Goal: Information Seeking & Learning: Understand process/instructions

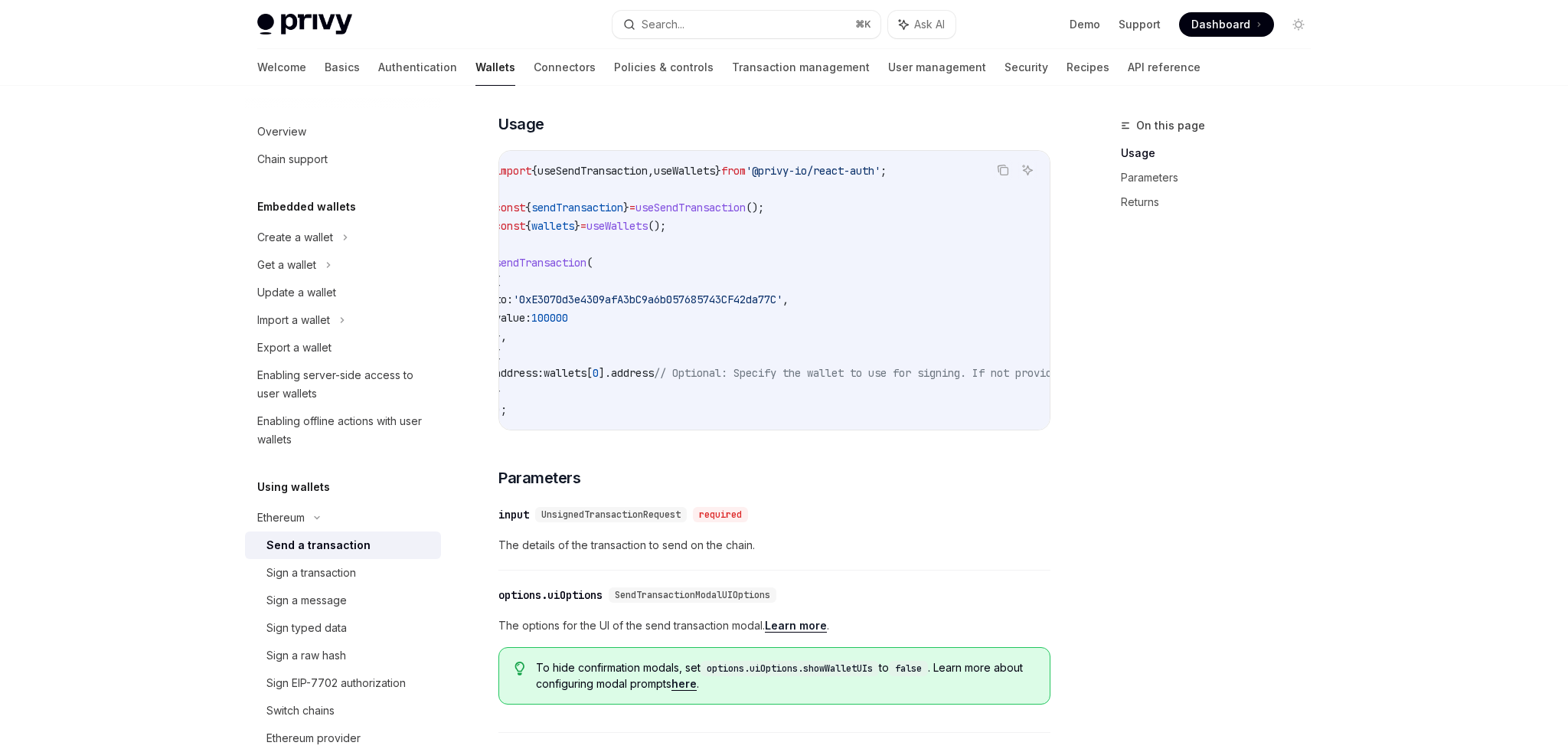
scroll to position [274, 0]
click at [360, 570] on div "Sign a transaction" at bounding box center [348, 573] width 165 height 19
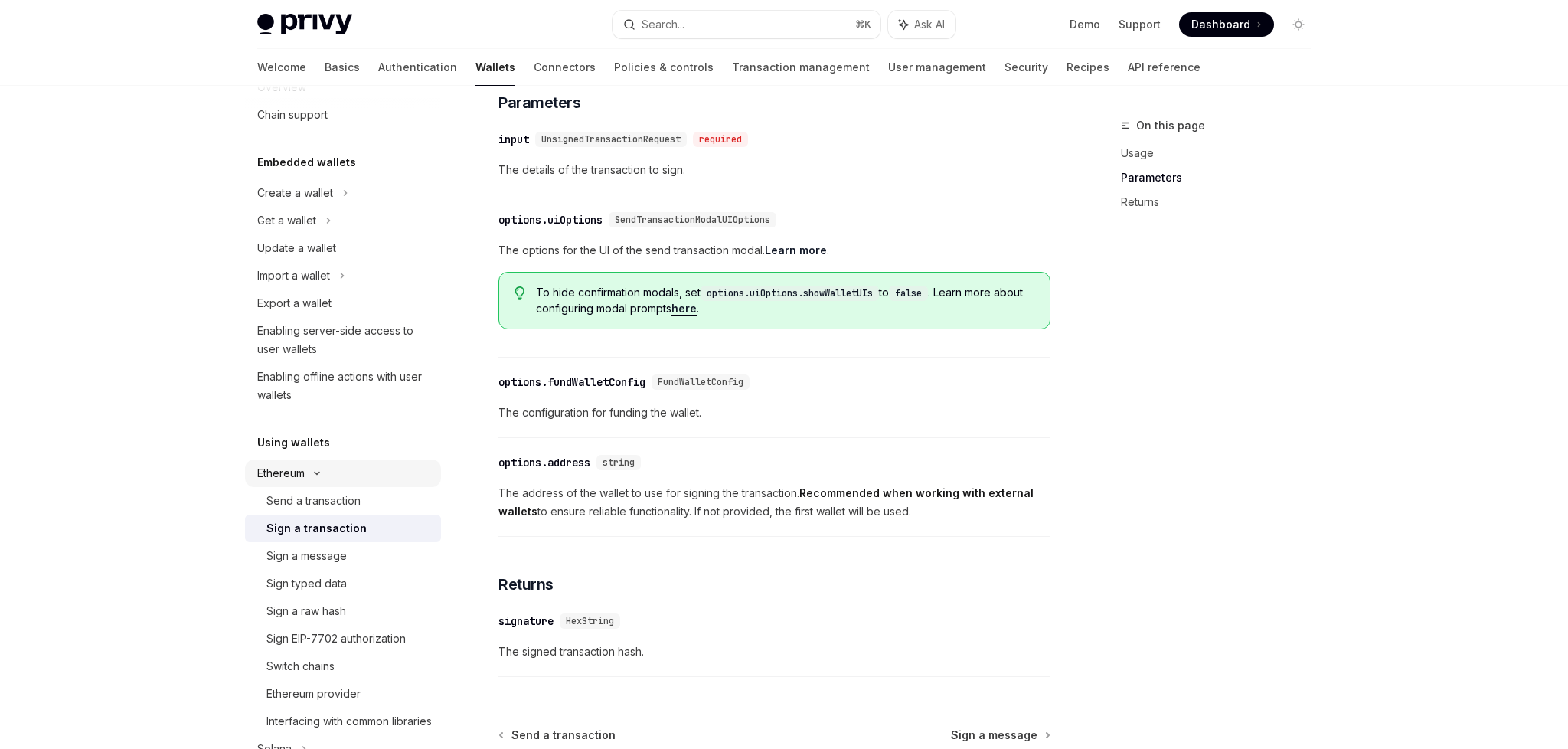
scroll to position [46, 0]
click at [316, 206] on div "Ethereum" at bounding box center [342, 192] width 196 height 28
click at [296, 233] on div "Solana" at bounding box center [342, 220] width 196 height 28
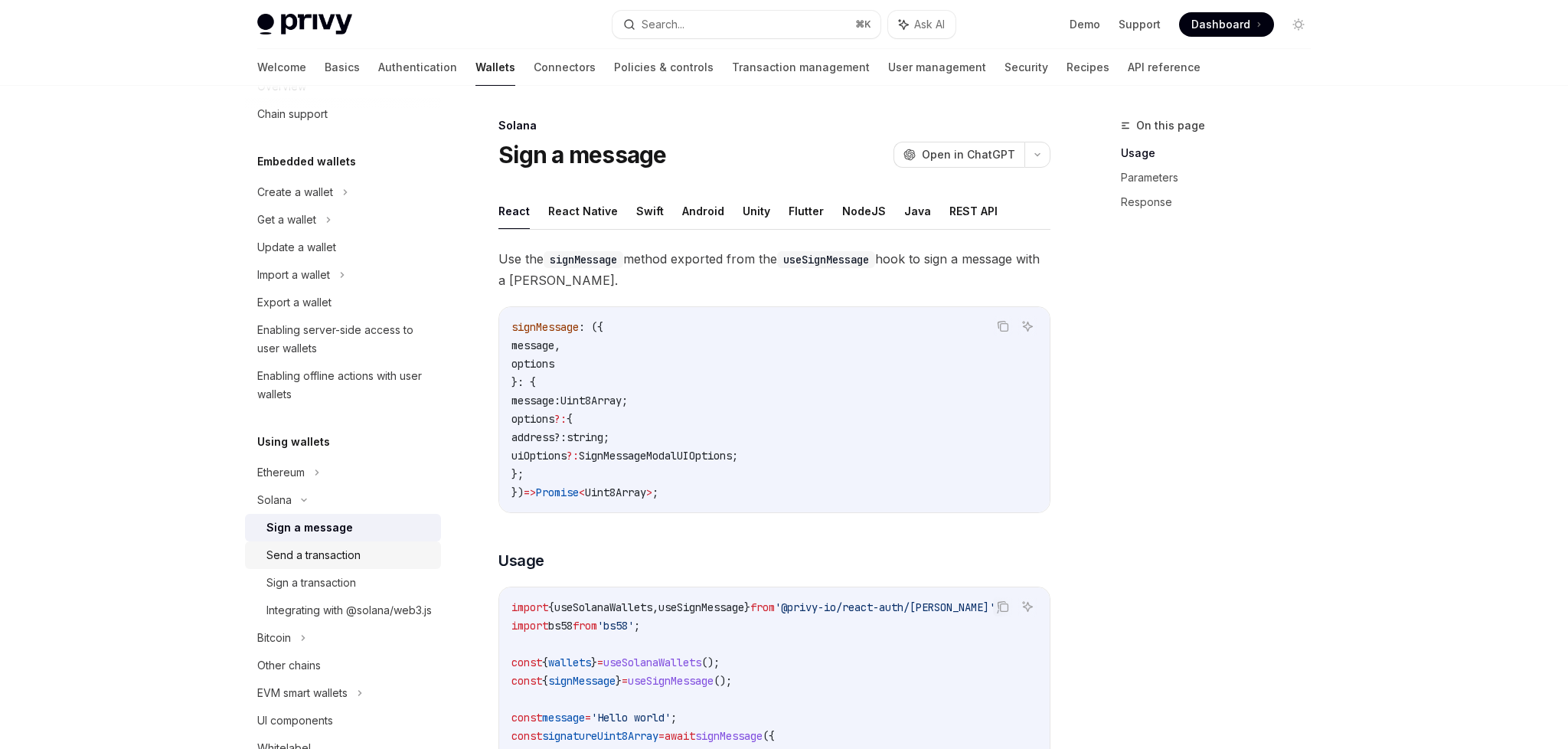
click at [352, 546] on div "Send a transaction" at bounding box center [313, 555] width 94 height 19
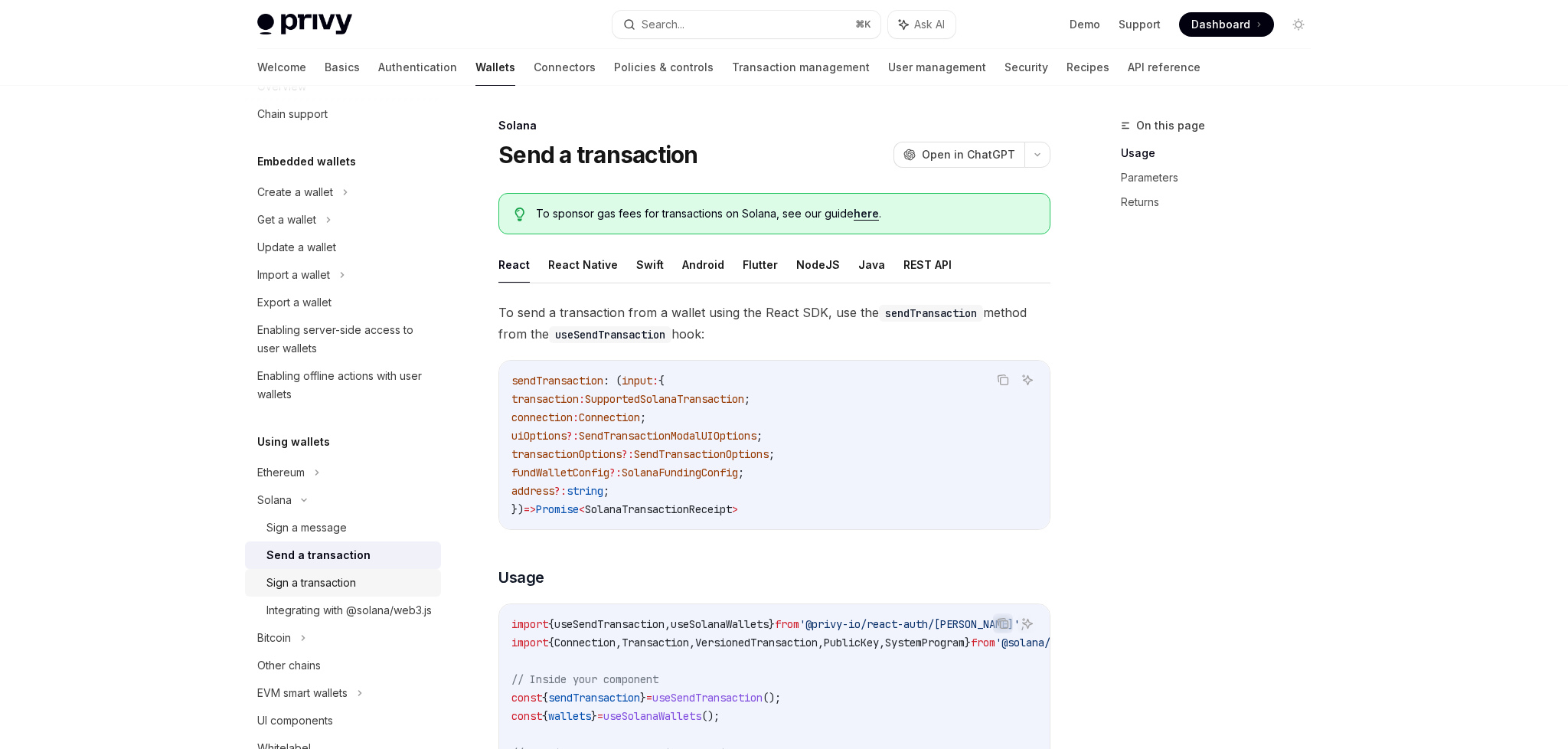
click at [369, 576] on div "Sign a transaction" at bounding box center [348, 583] width 165 height 19
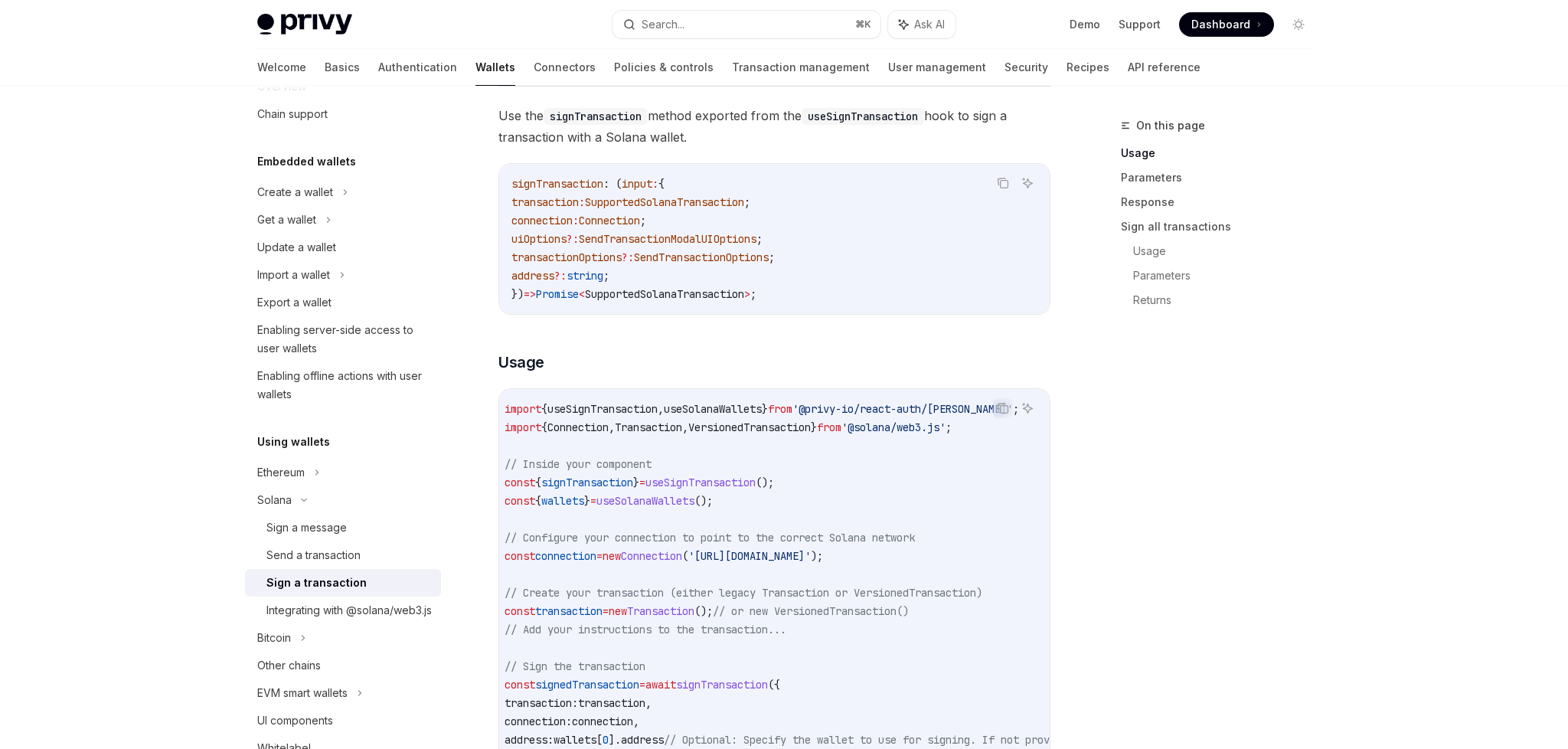
scroll to position [200, 0]
click at [775, 473] on span "();" at bounding box center [765, 479] width 19 height 13
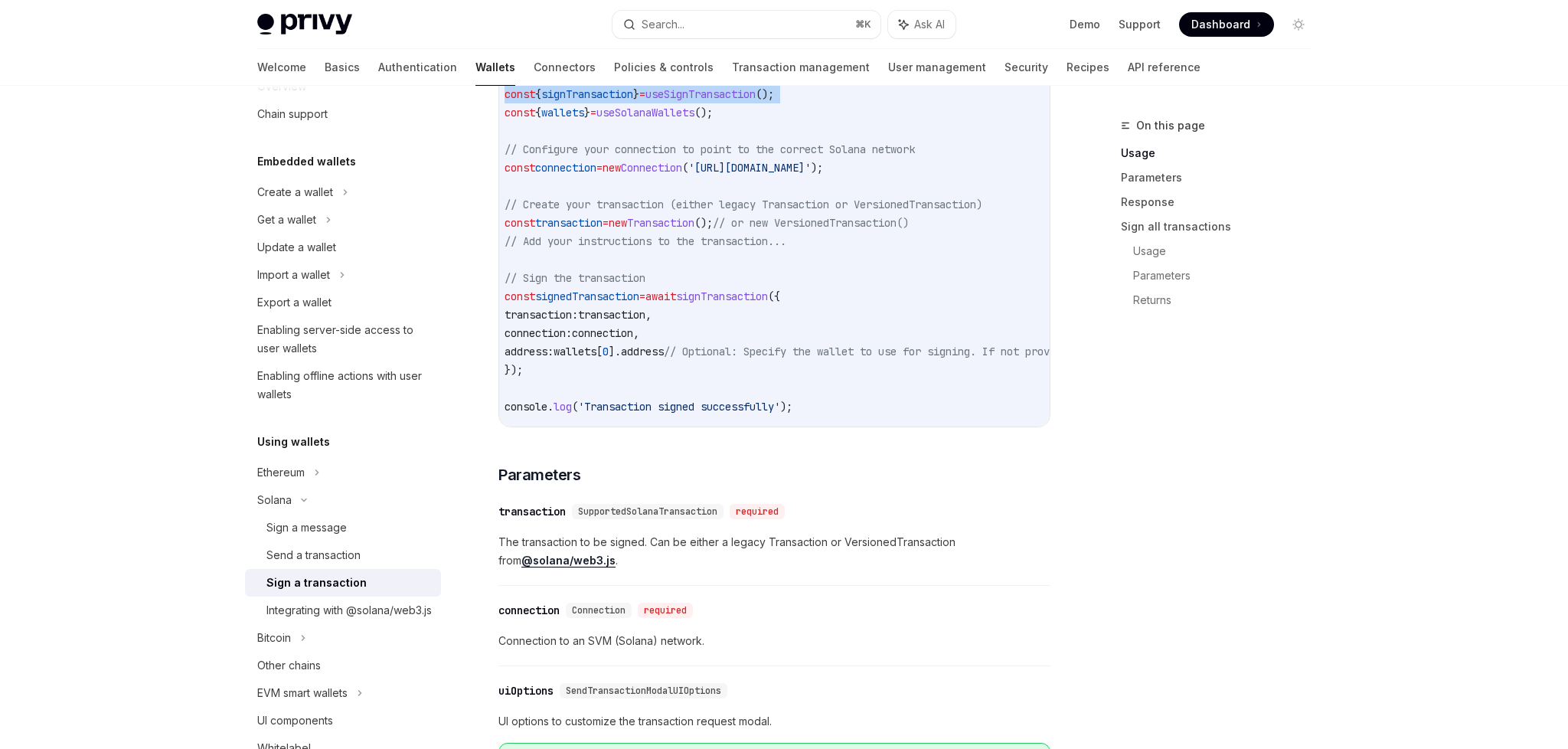
scroll to position [582, 0]
click at [310, 619] on div "Integrating with @solana/web3.js" at bounding box center [348, 610] width 165 height 19
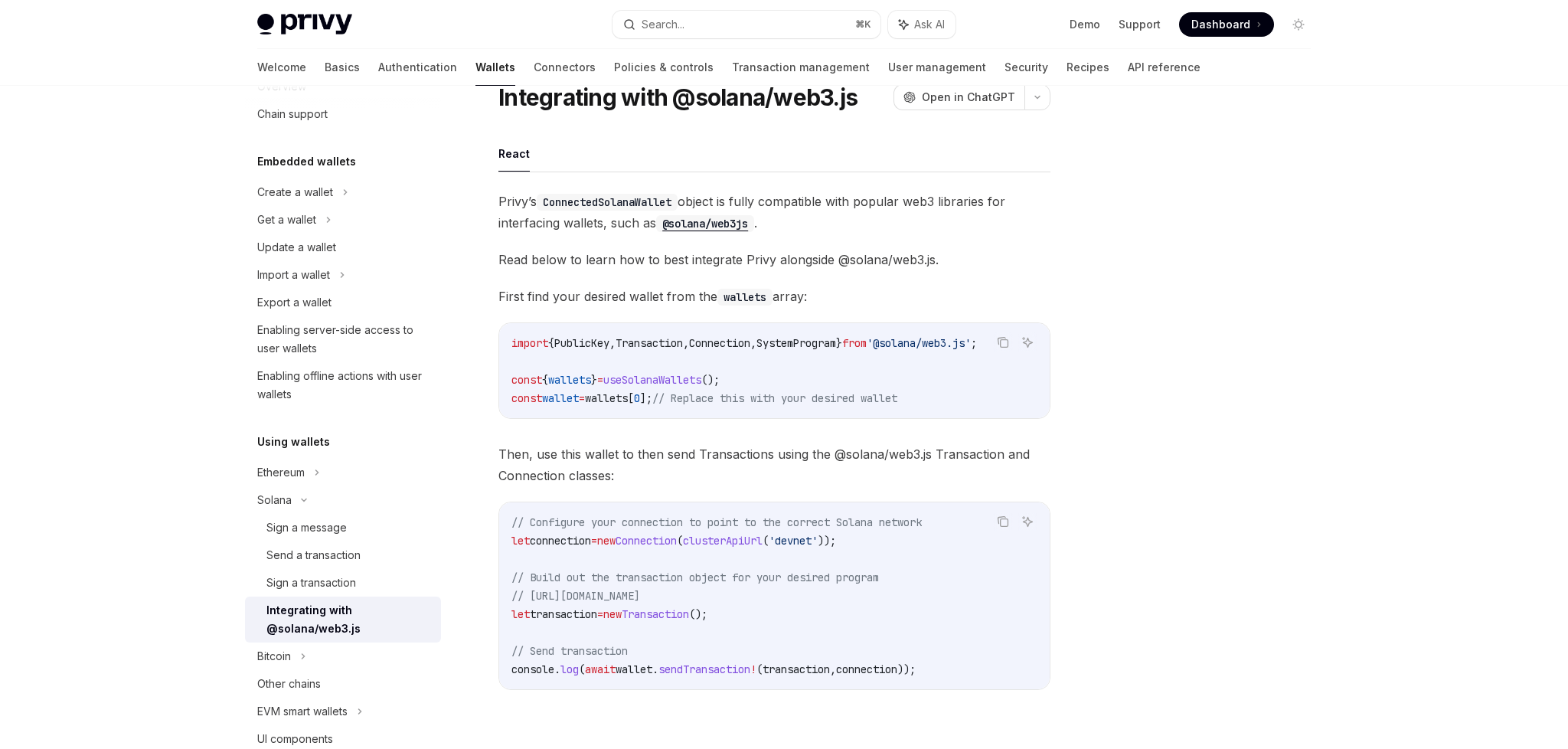
scroll to position [59, 0]
click at [341, 523] on div "Sign a message" at bounding box center [306, 527] width 80 height 19
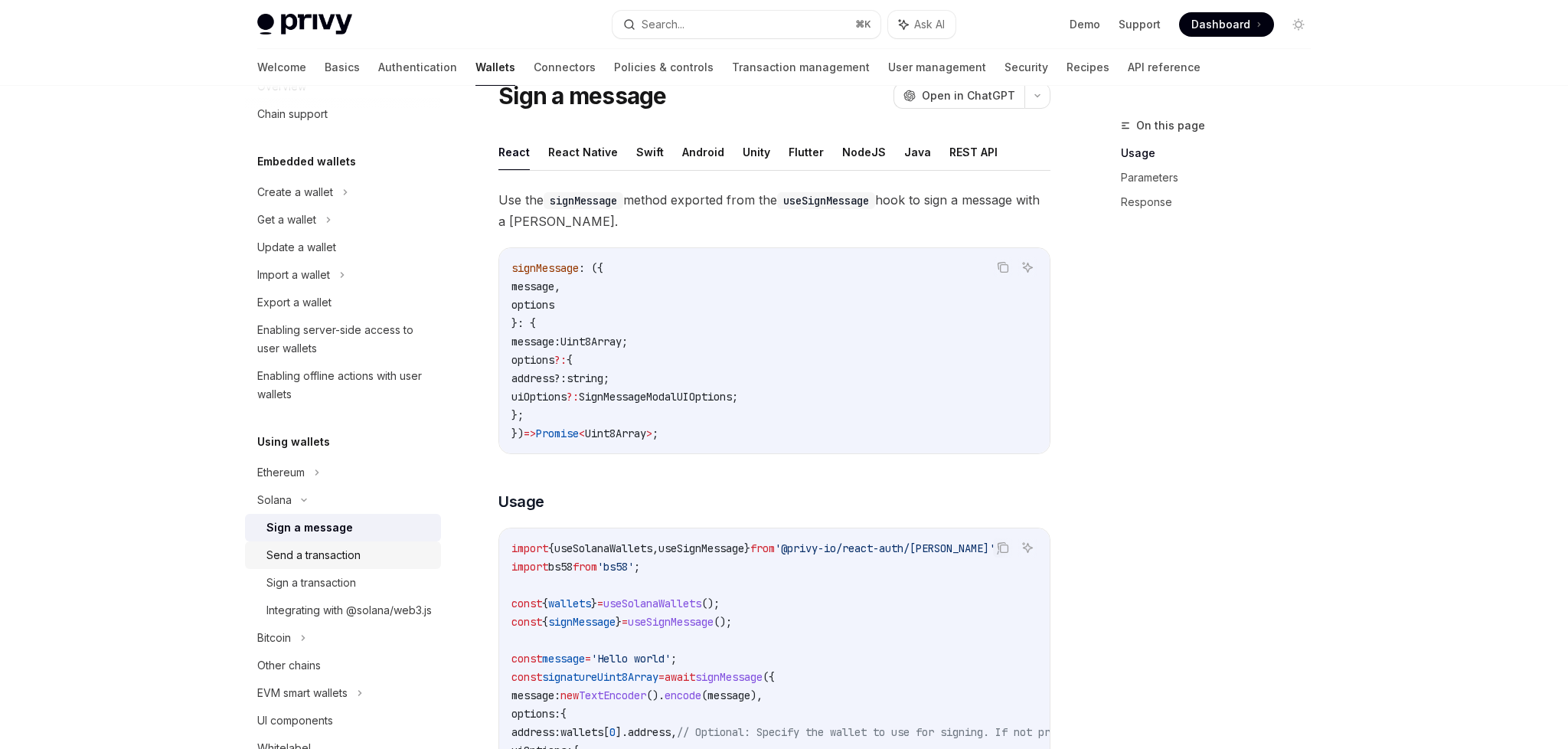
click at [331, 546] on div "Send a transaction" at bounding box center [313, 555] width 94 height 19
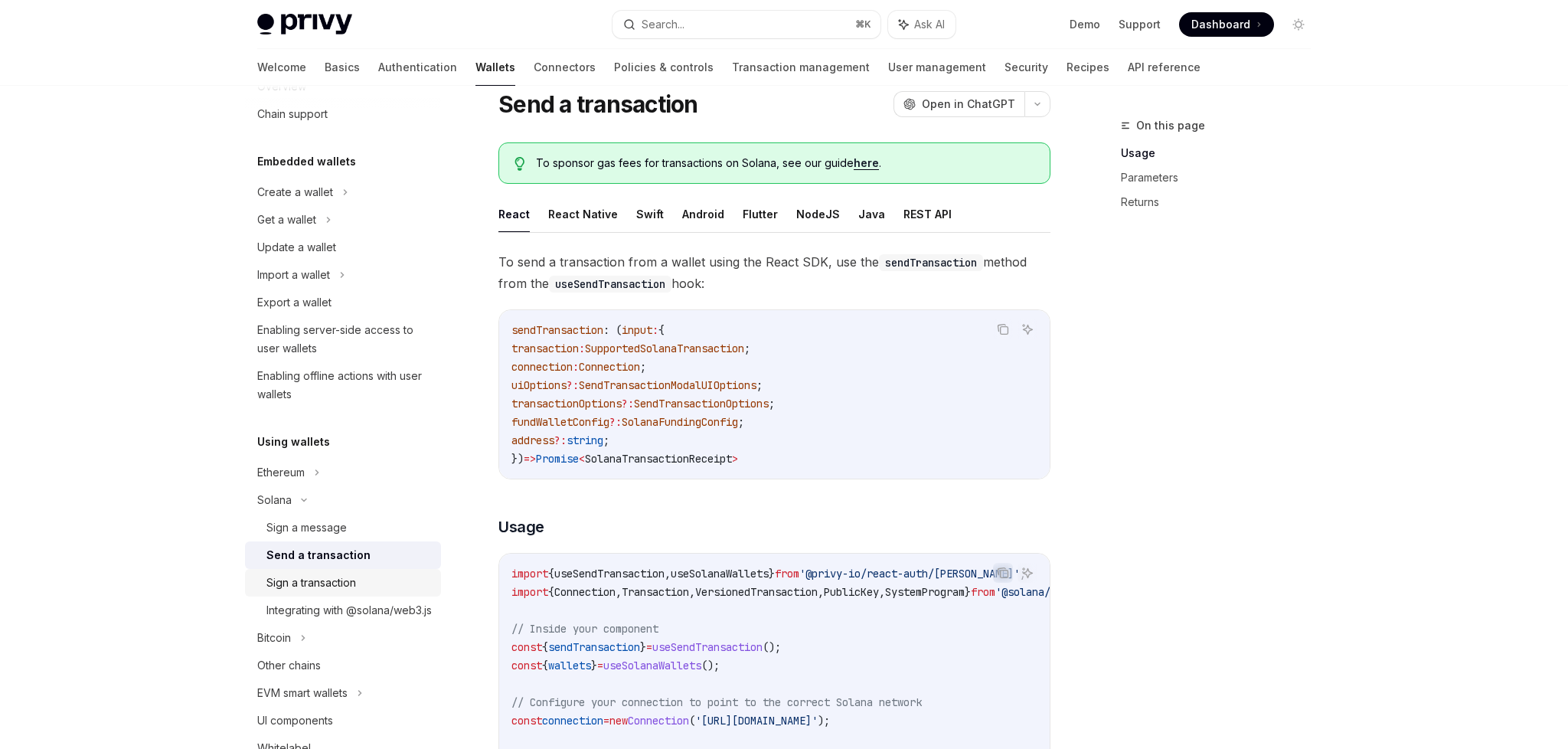
click at [348, 575] on div "Sign a transaction" at bounding box center [311, 583] width 89 height 19
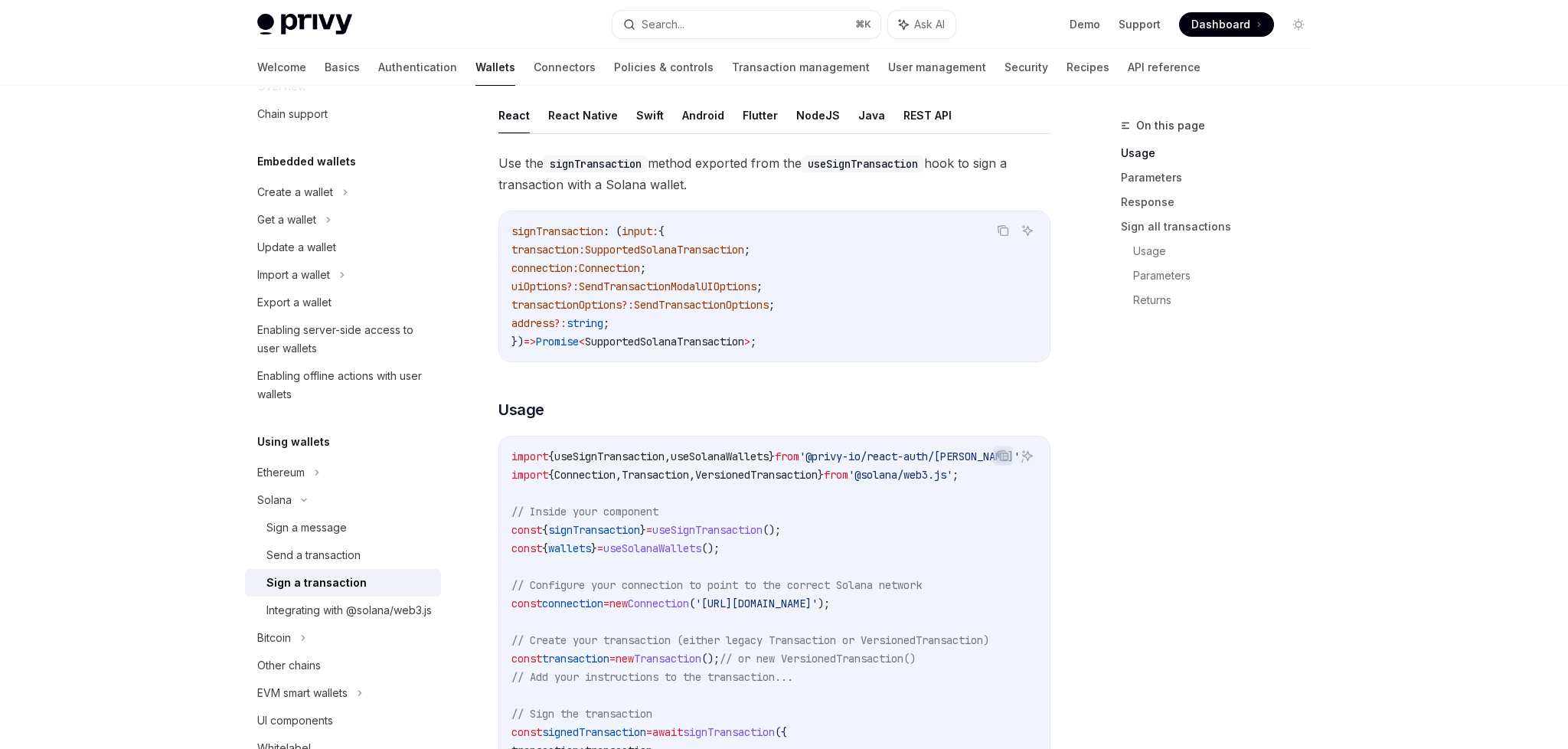
scroll to position [153, 0]
click at [764, 453] on span "useSolanaWallets" at bounding box center [720, 453] width 98 height 13
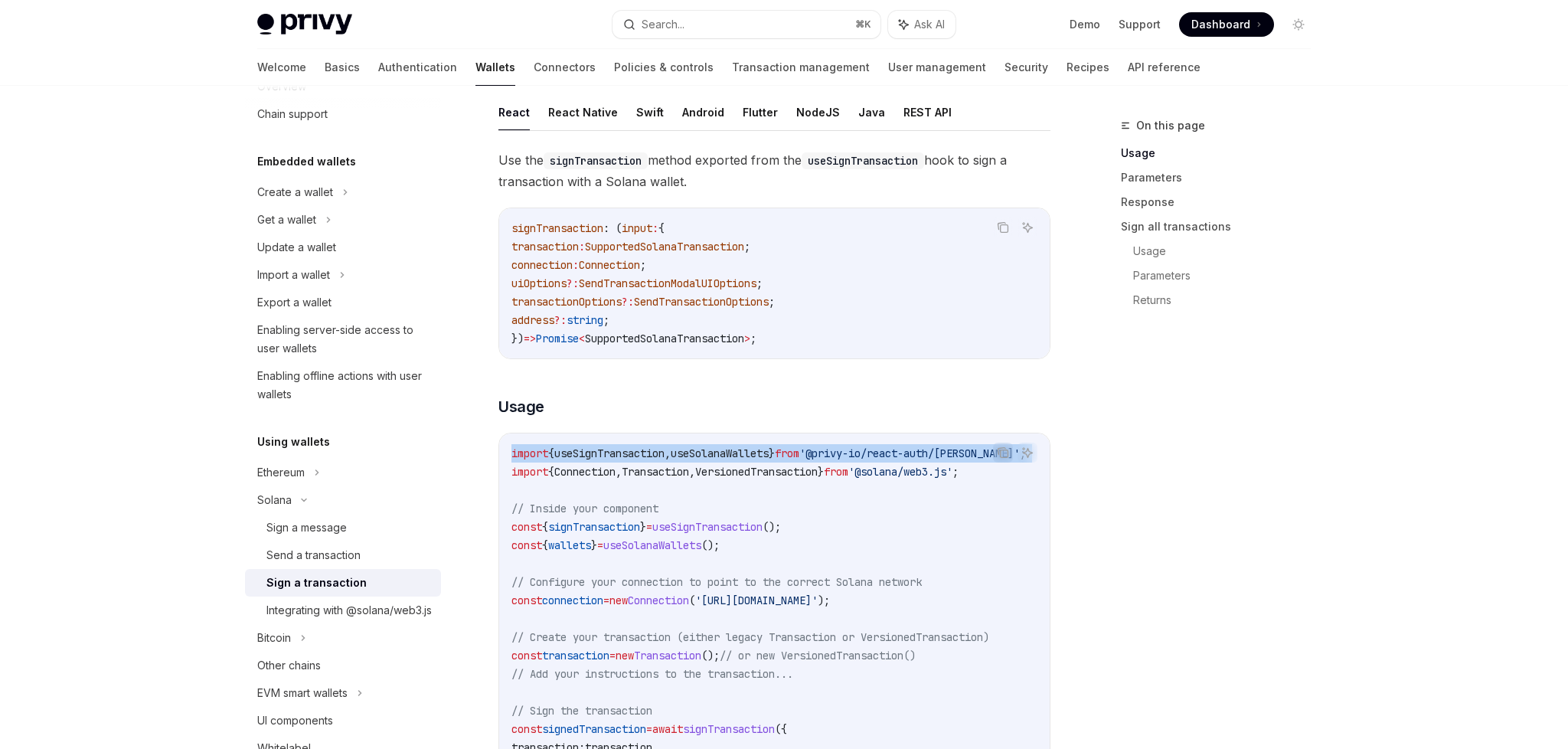
click at [764, 453] on span "useSolanaWallets" at bounding box center [720, 453] width 98 height 13
copy code "import { useSignTransaction , useSolanaWallets } from '@privy-io/react-auth/sol…"
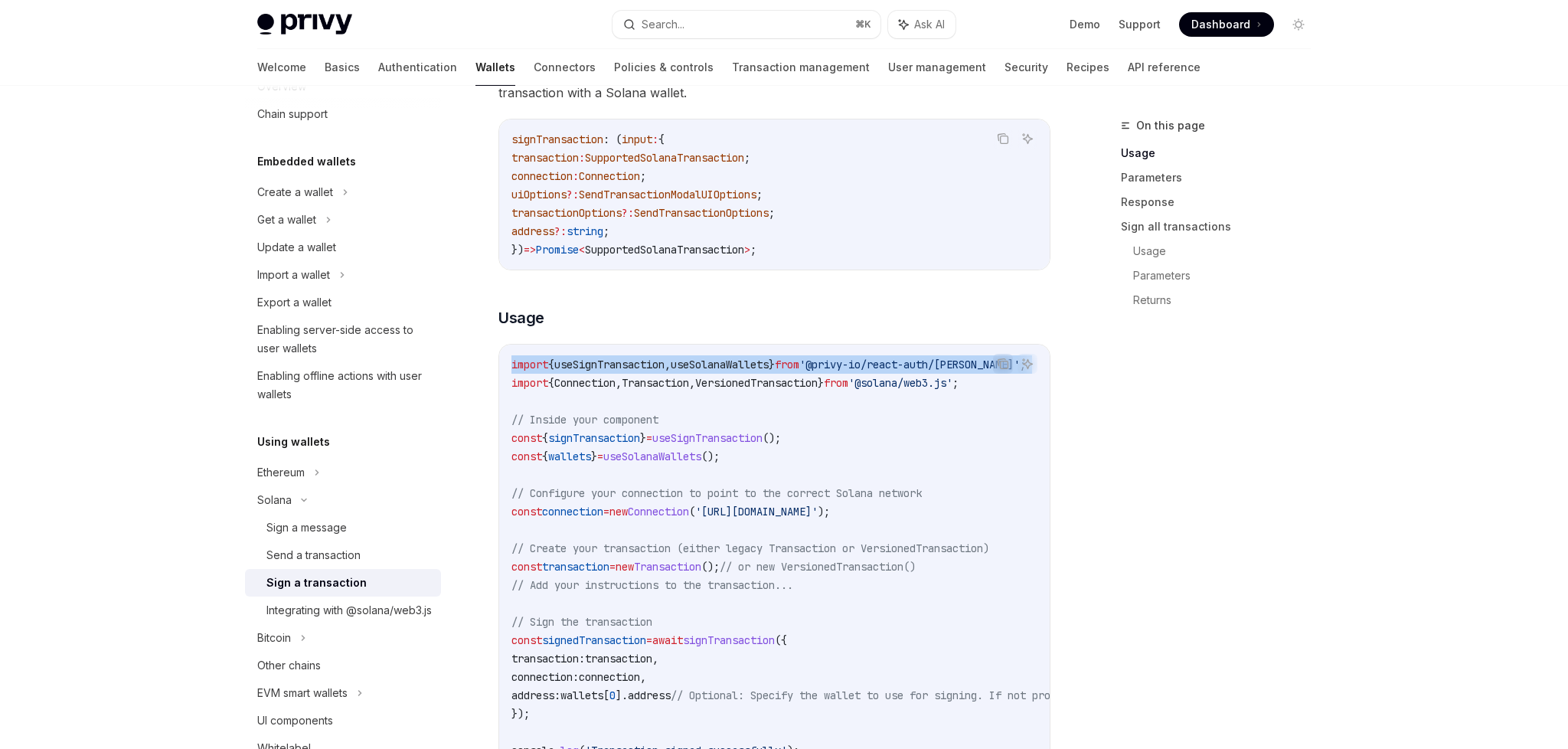
scroll to position [246, 0]
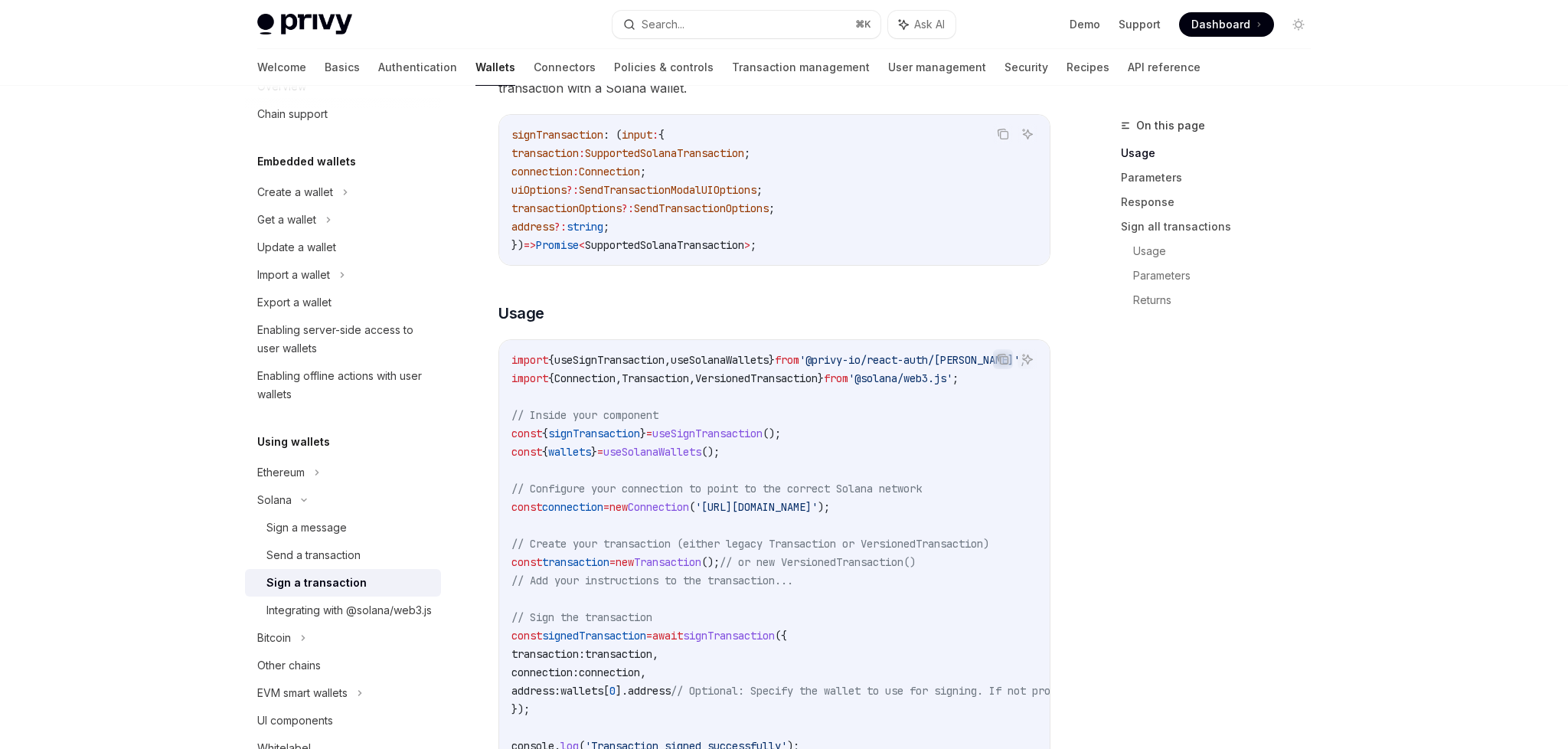
click at [824, 427] on code "import { useSignTransaction , useSolanaWallets } from '@privy-io/react-auth/sol…" at bounding box center [913, 553] width 802 height 405
copy code "const { signTransaction } = useSignTransaction ();"
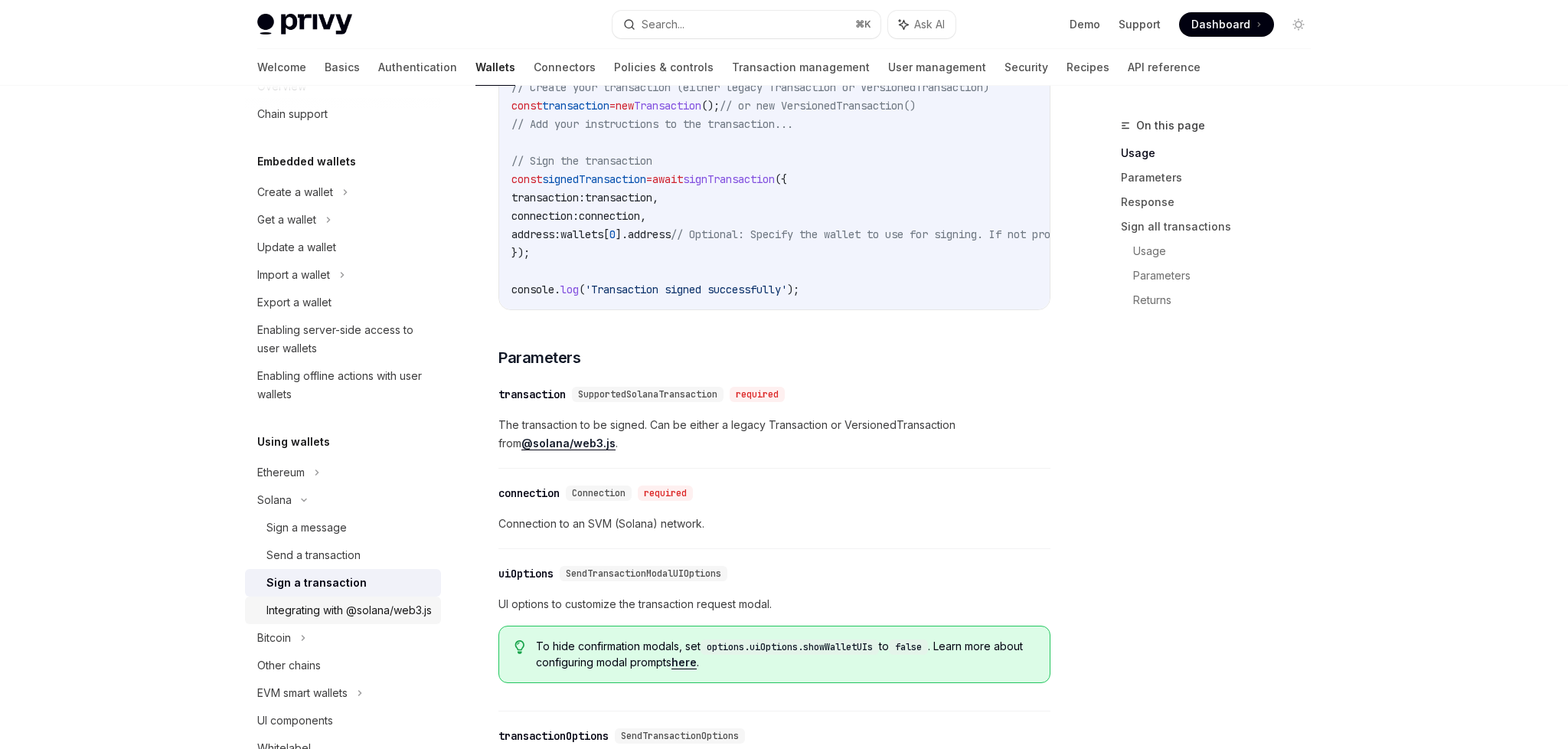
scroll to position [639, 0]
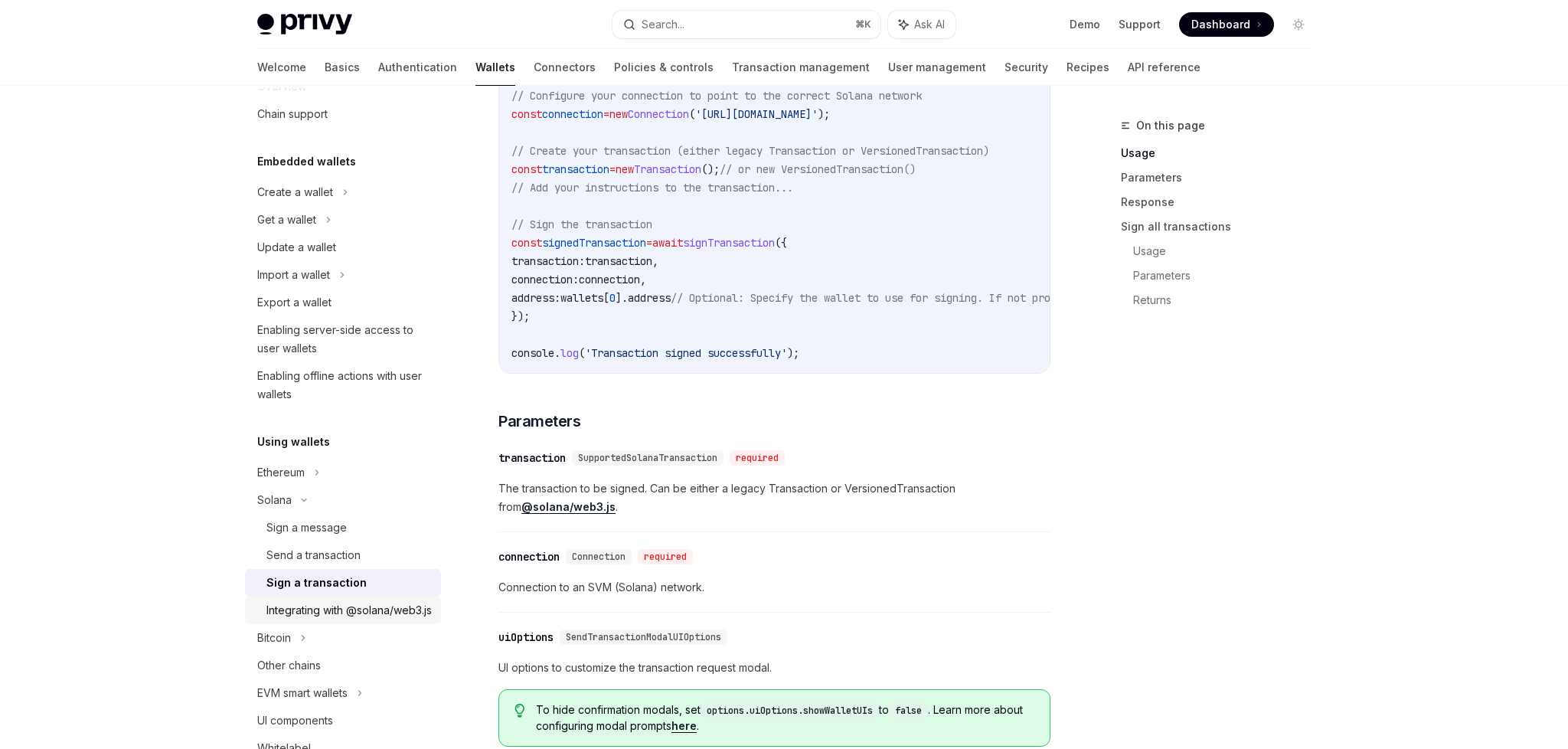
click at [333, 610] on div "Integrating with @solana/web3.js" at bounding box center [348, 610] width 165 height 19
type textarea "*"
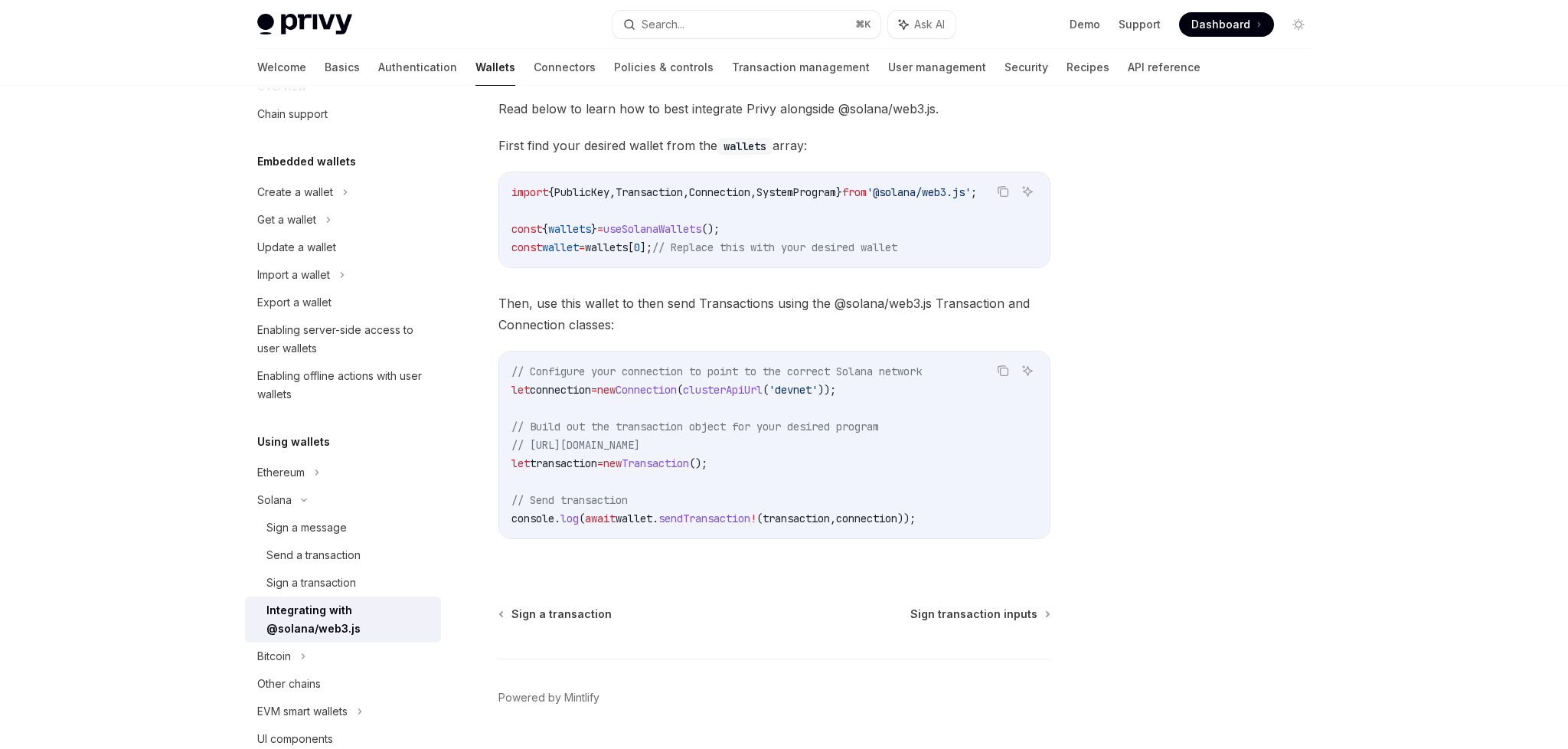
scroll to position [215, 0]
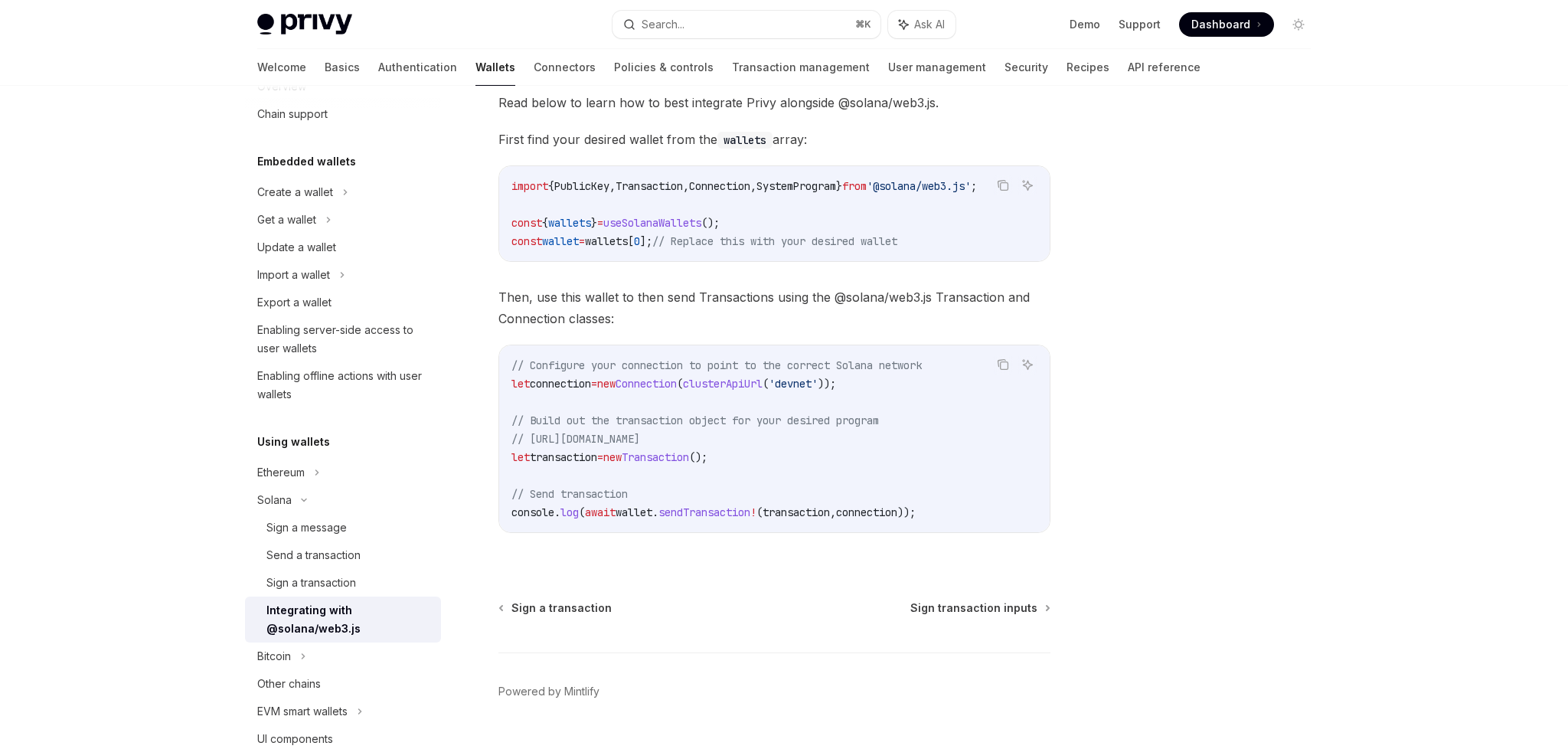
click at [641, 519] on span "wallet" at bounding box center [633, 512] width 37 height 13
copy div "console . log ( await wallet . sendTransaction ! ( transaction , connection ));"
